Goal: Information Seeking & Learning: Learn about a topic

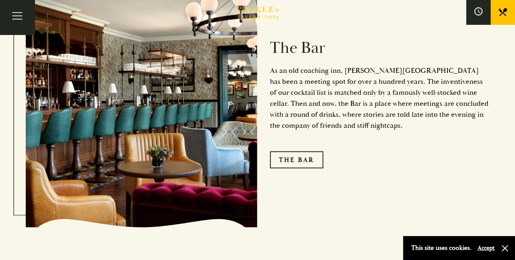
scroll to position [995, 0]
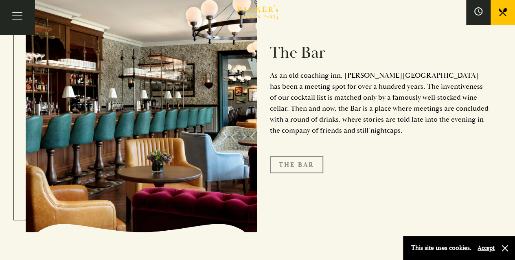
click at [301, 156] on link "The Bar" at bounding box center [296, 164] width 53 height 17
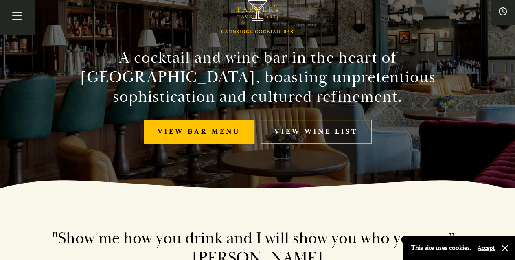
scroll to position [73, 0]
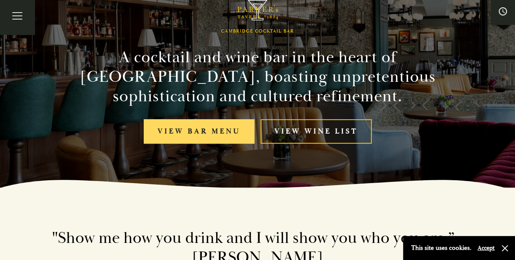
click at [220, 126] on link "View bar menu" at bounding box center [199, 131] width 111 height 25
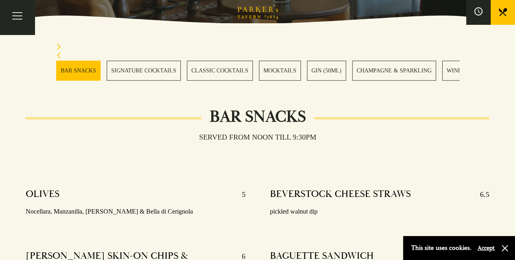
scroll to position [225, 0]
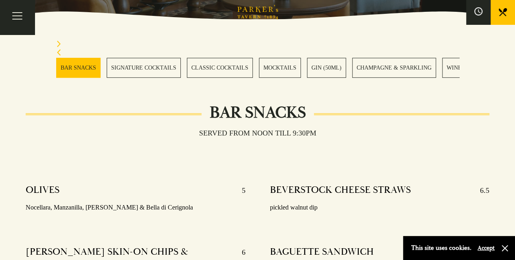
click at [169, 147] on div "Served from noon till 9:30pm" at bounding box center [258, 146] width 464 height 15
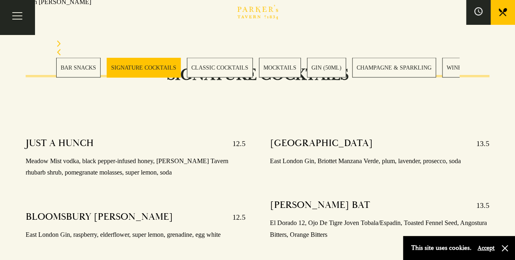
scroll to position [792, 0]
click at [177, 155] on p "Meadow Mist vodka, black pepper-infused honey, Parker’s Tavern rhubarb shrub, p…" at bounding box center [136, 167] width 220 height 24
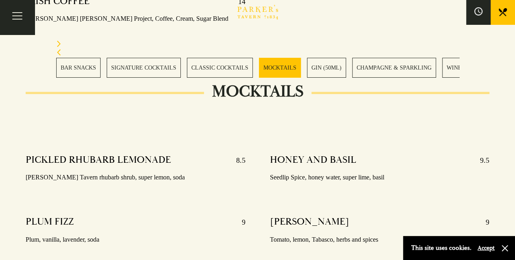
scroll to position [1436, 0]
click at [177, 154] on div "PICKLED RHUBARB LEMONADE 8.5" at bounding box center [136, 160] width 220 height 13
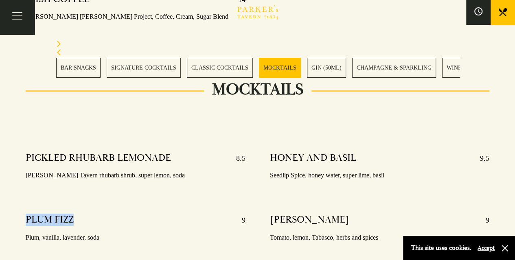
drag, startPoint x: 177, startPoint y: 144, endPoint x: 117, endPoint y: 187, distance: 73.0
click at [117, 187] on div "PICKLED RHUBARB LEMONADE 8.5 Parker’s Tavern rhubarb shrub, super lemon, soda P…" at bounding box center [135, 208] width 244 height 124
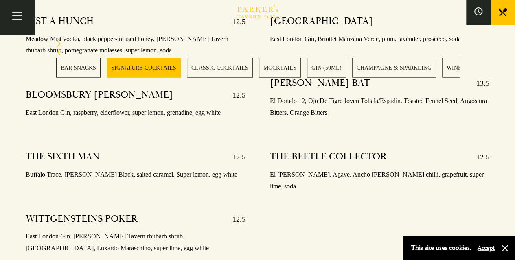
scroll to position [907, 0]
